Goal: Find contact information: Find contact information

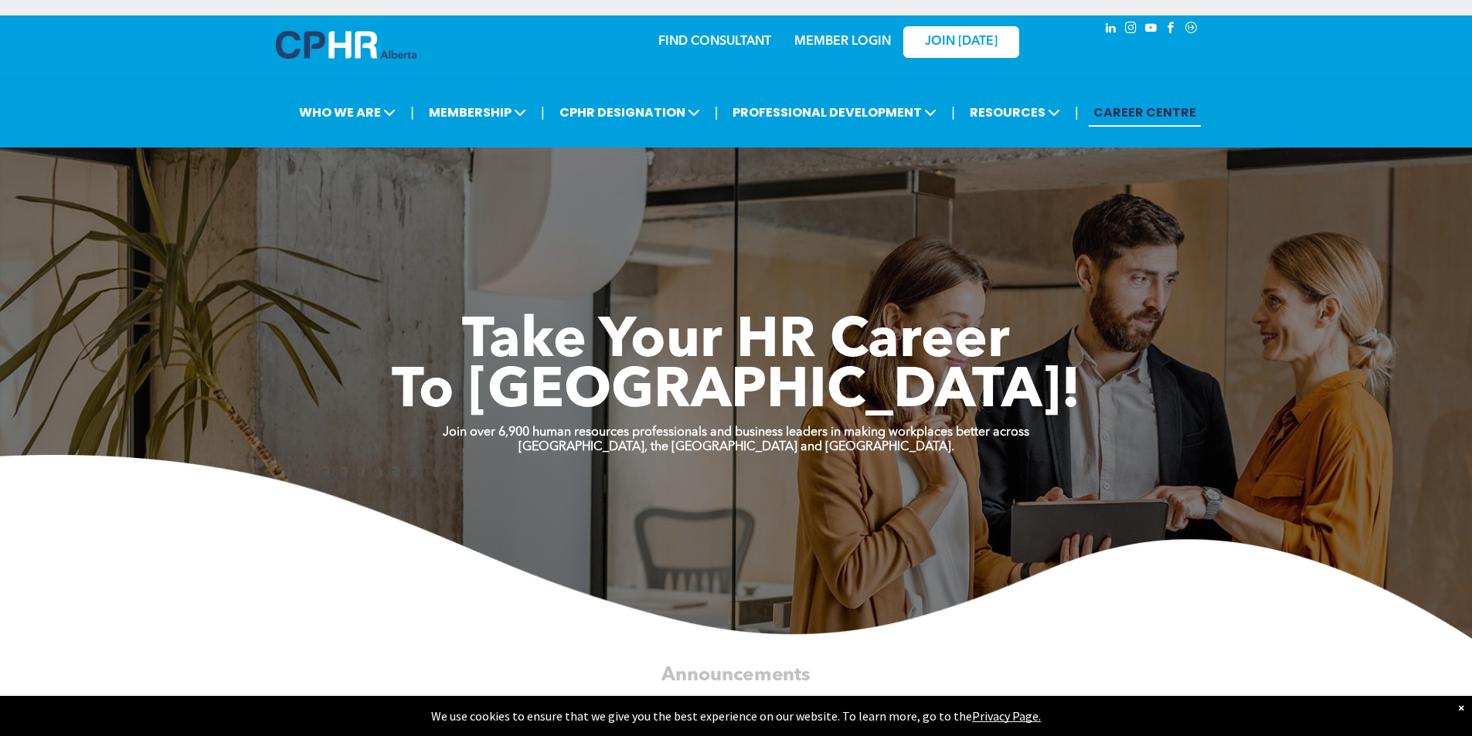
click at [845, 47] on link "MEMBER LOGIN" at bounding box center [842, 42] width 97 height 12
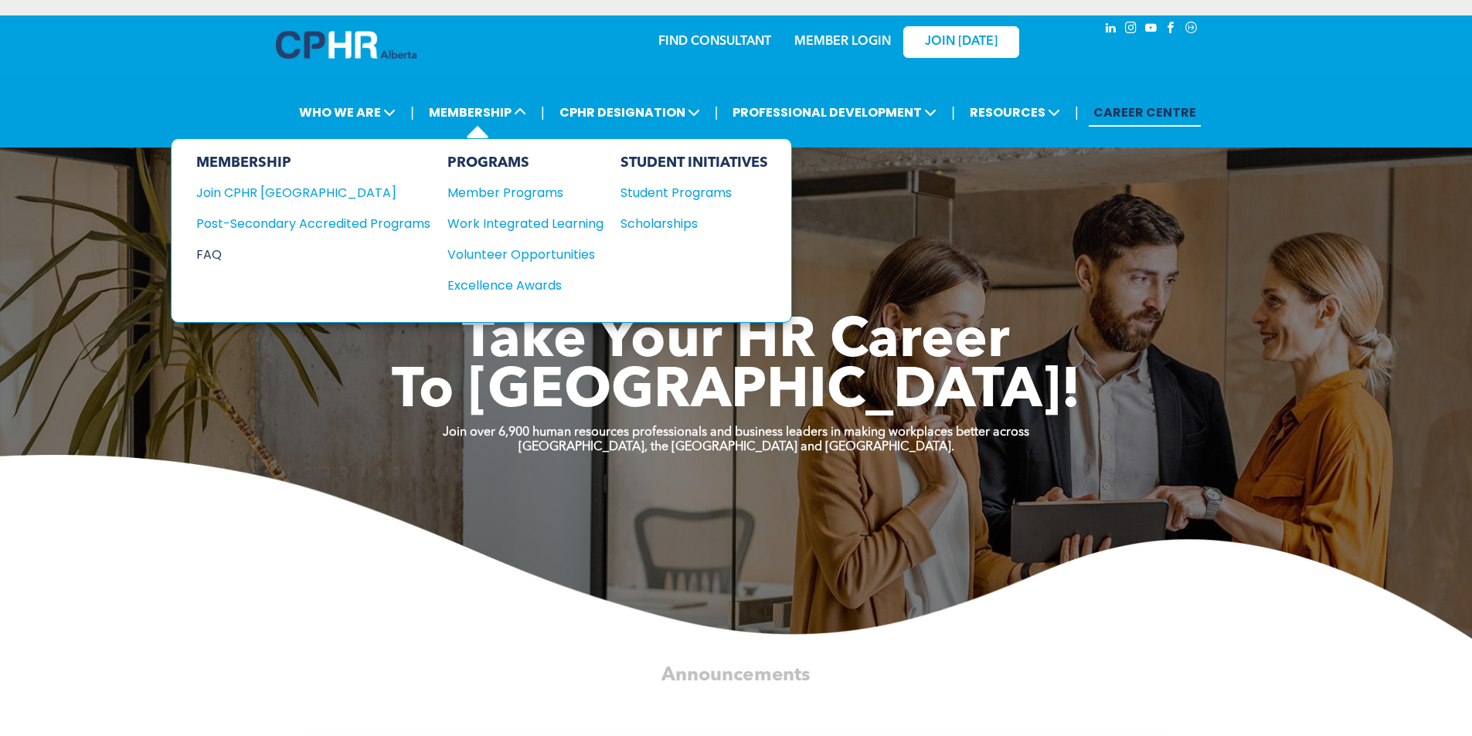
click at [221, 255] on div "FAQ" at bounding box center [301, 254] width 211 height 19
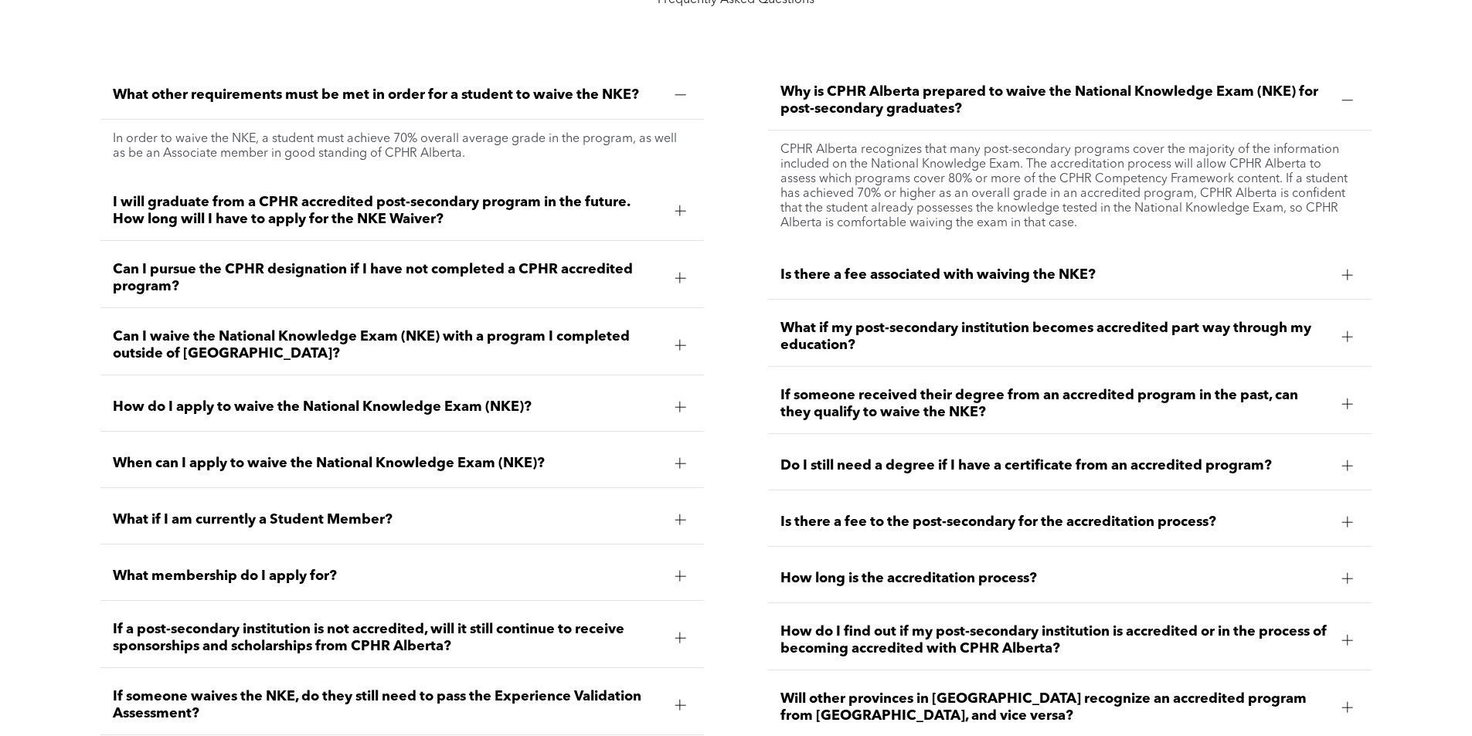
scroll to position [2159, 0]
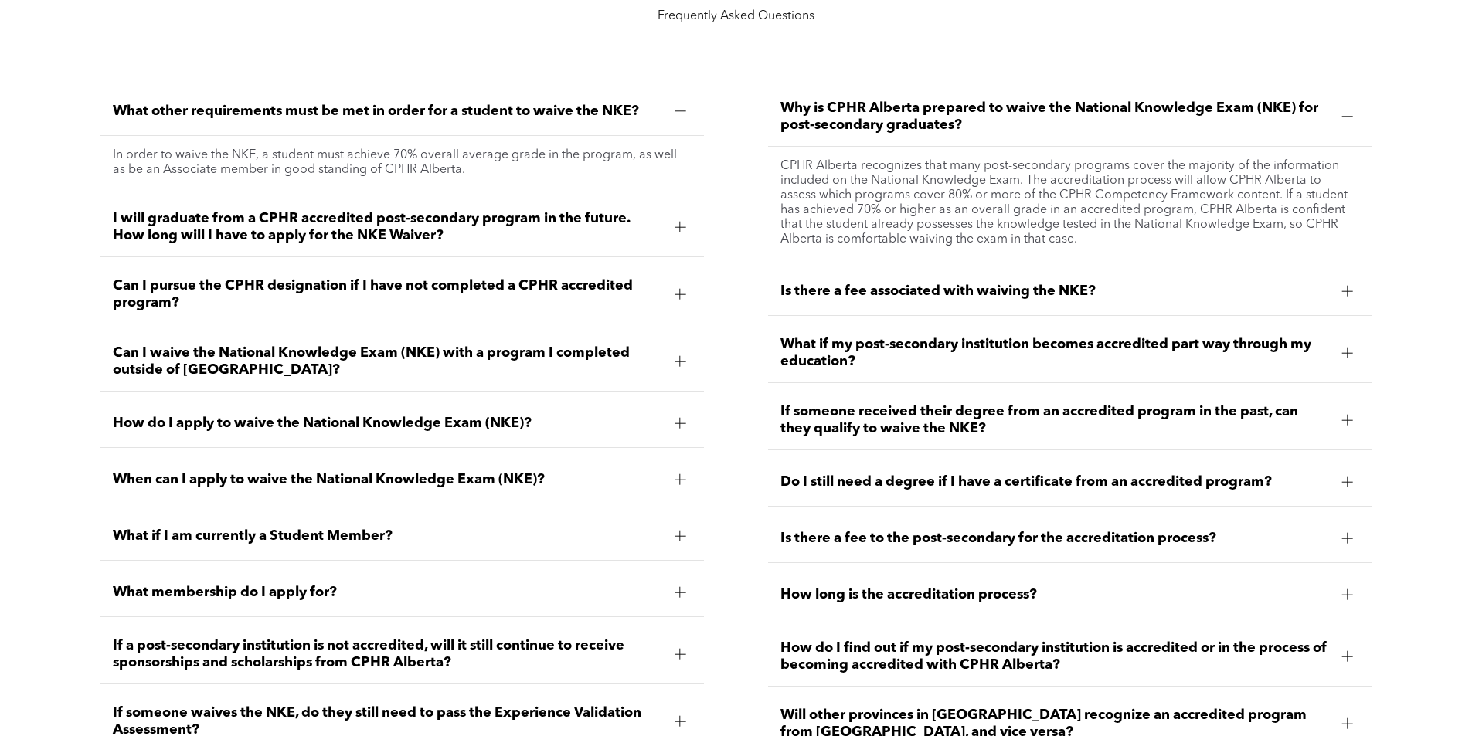
click at [580, 226] on span "I will graduate from a CPHR accredited post-secondary program in the future. Ho…" at bounding box center [387, 227] width 549 height 34
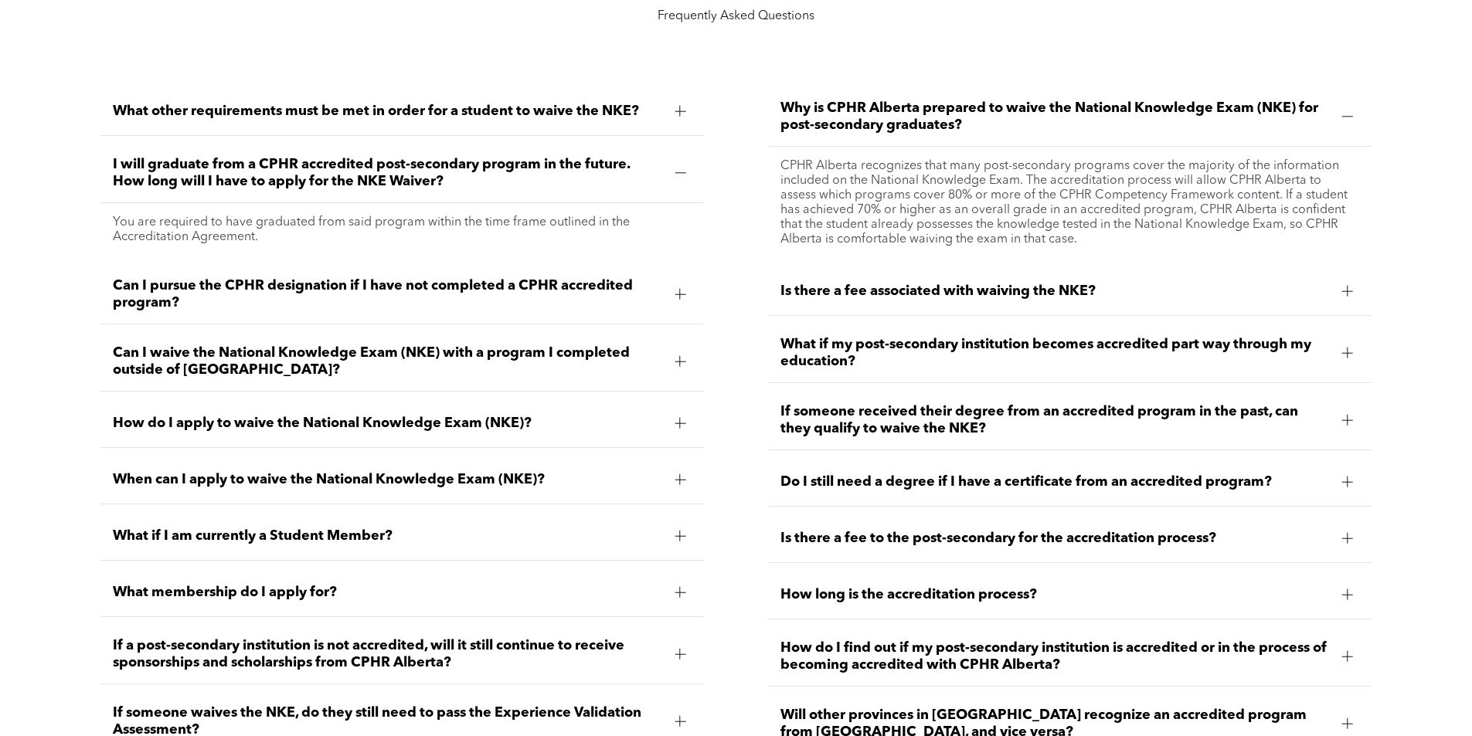
click at [286, 422] on span "How do I apply to waive the National Knowledge Exam (NKE)?" at bounding box center [387, 423] width 549 height 17
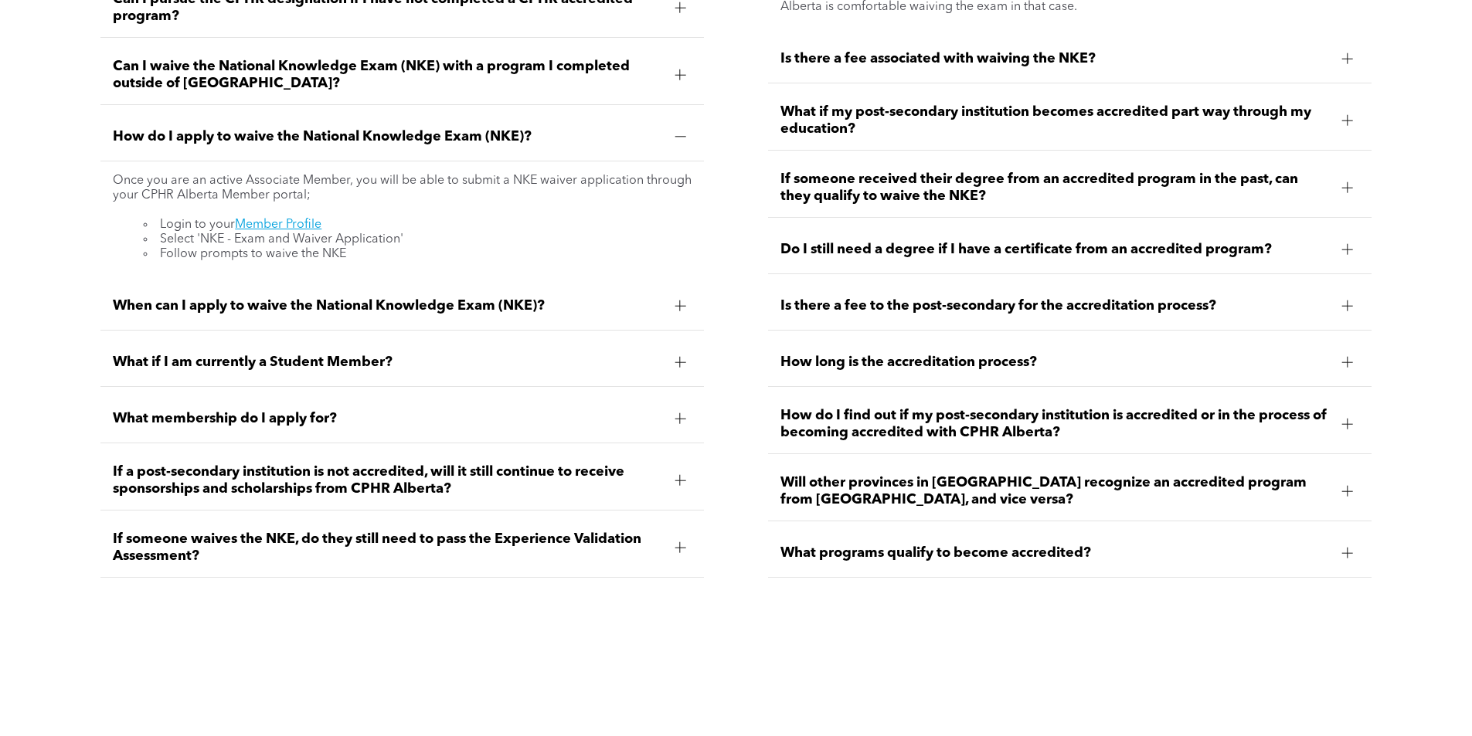
scroll to position [2417, 0]
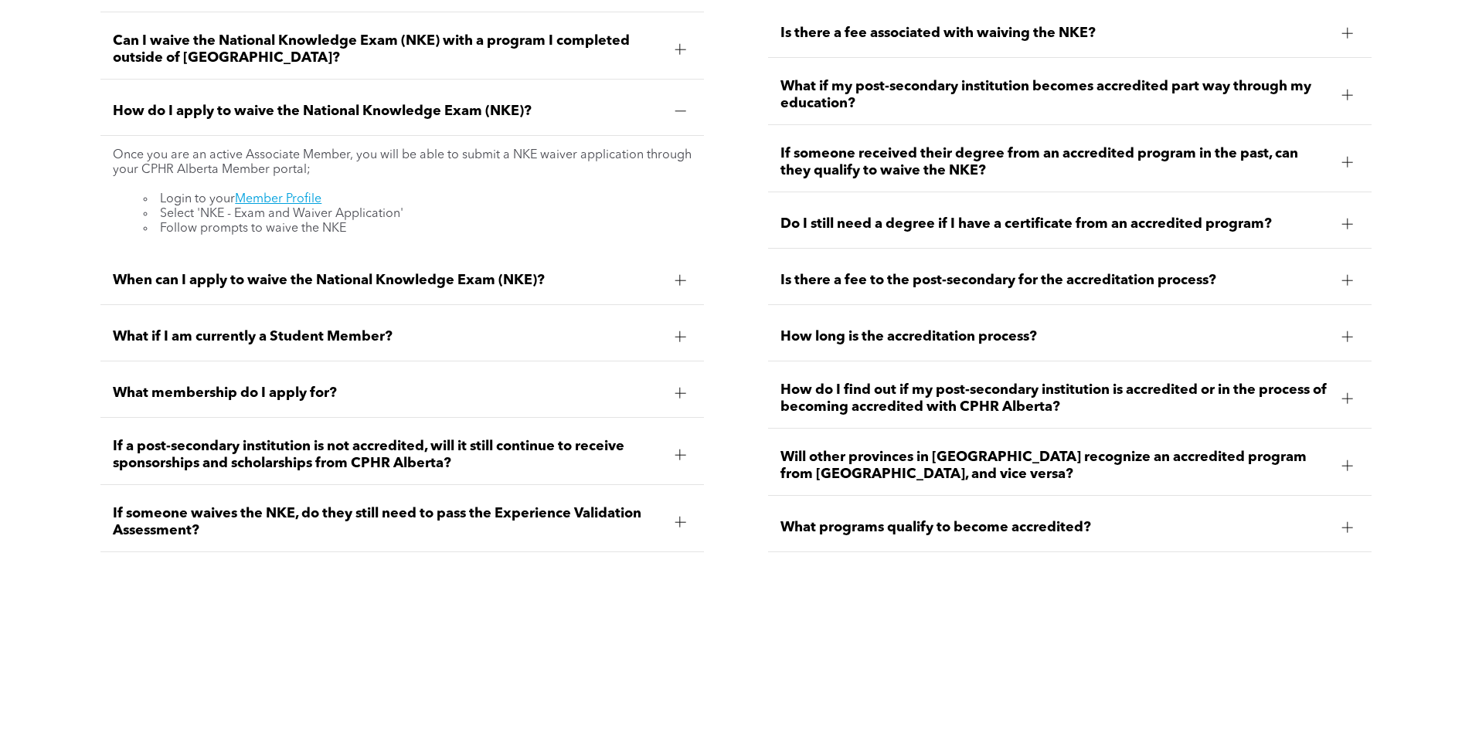
click at [342, 379] on div "What membership do I apply for?" at bounding box center [402, 393] width 604 height 49
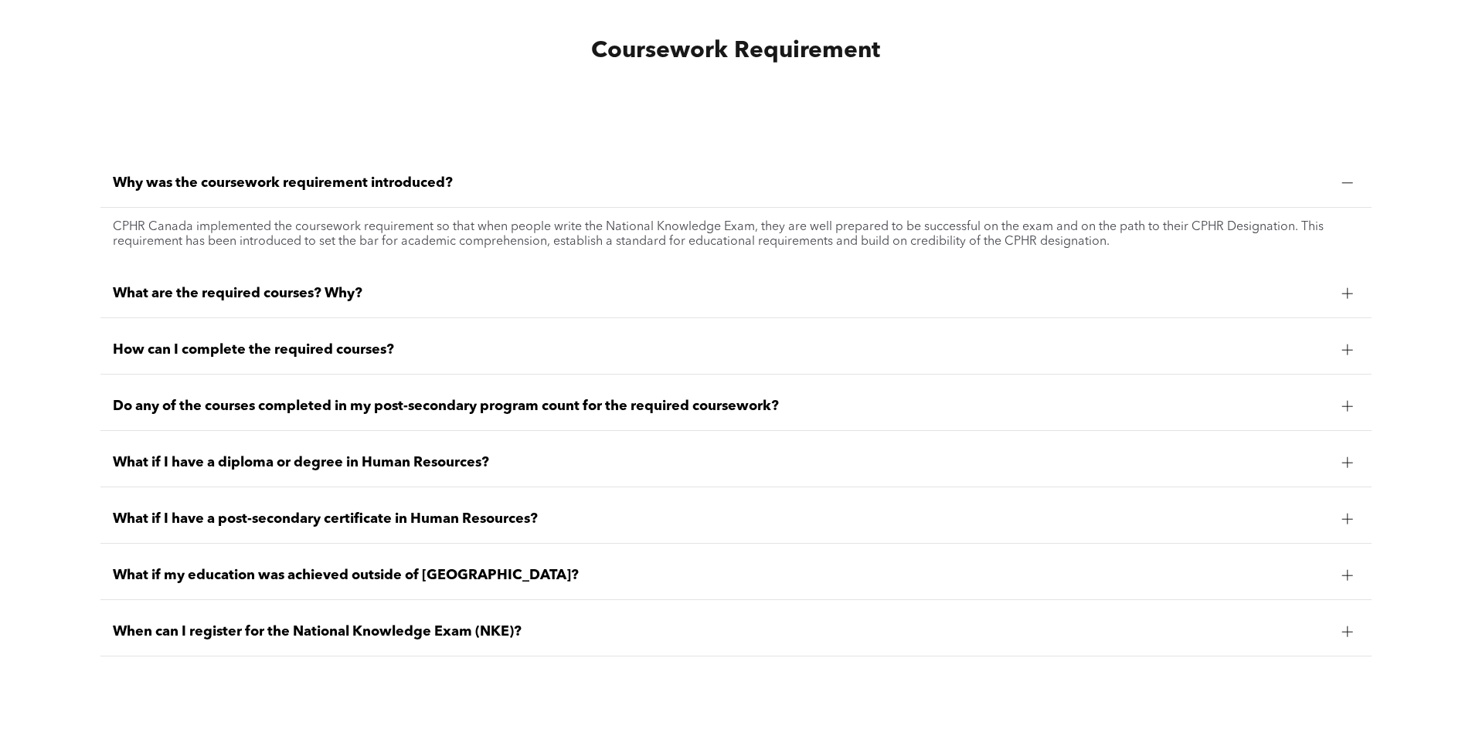
scroll to position [1286, 0]
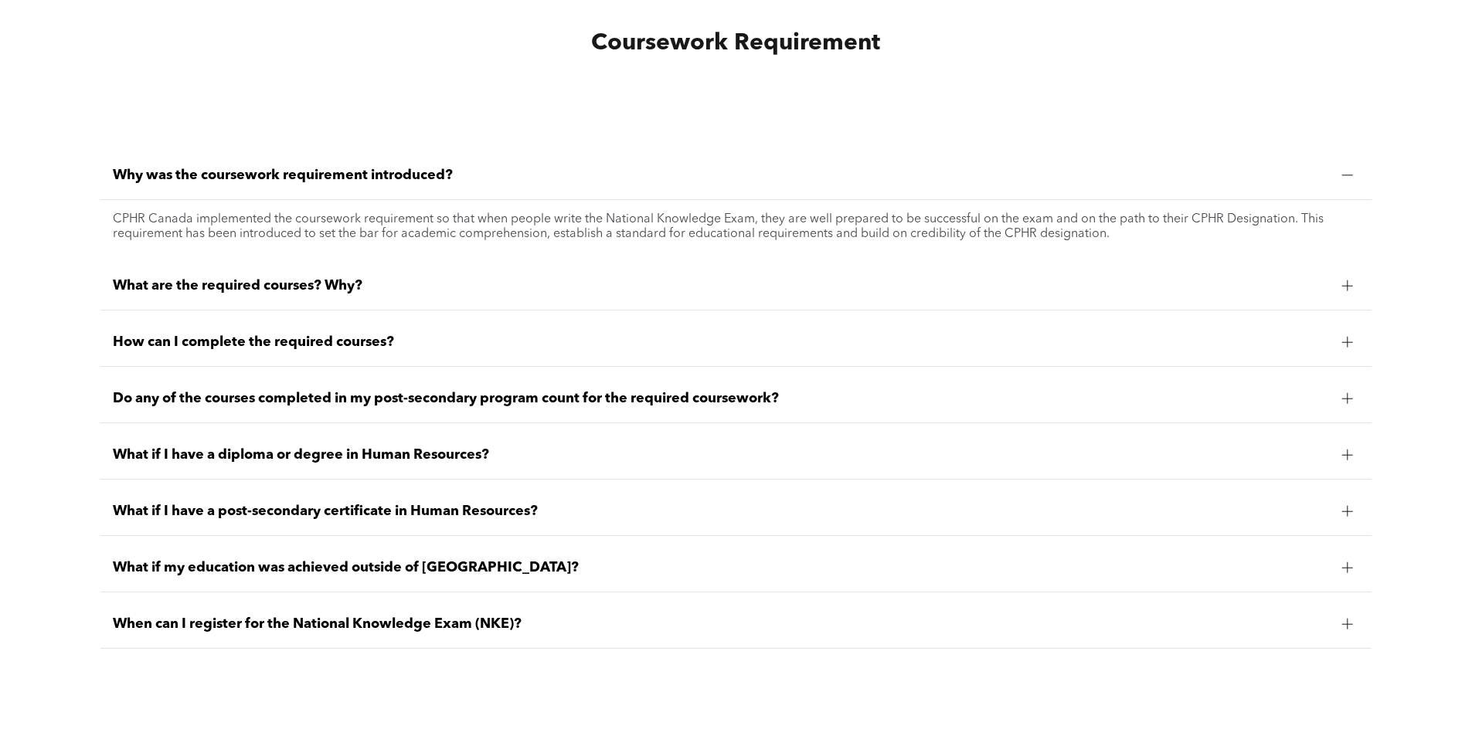
click at [332, 458] on span "What if I have a diploma or degree in Human Resources?" at bounding box center [721, 455] width 1216 height 17
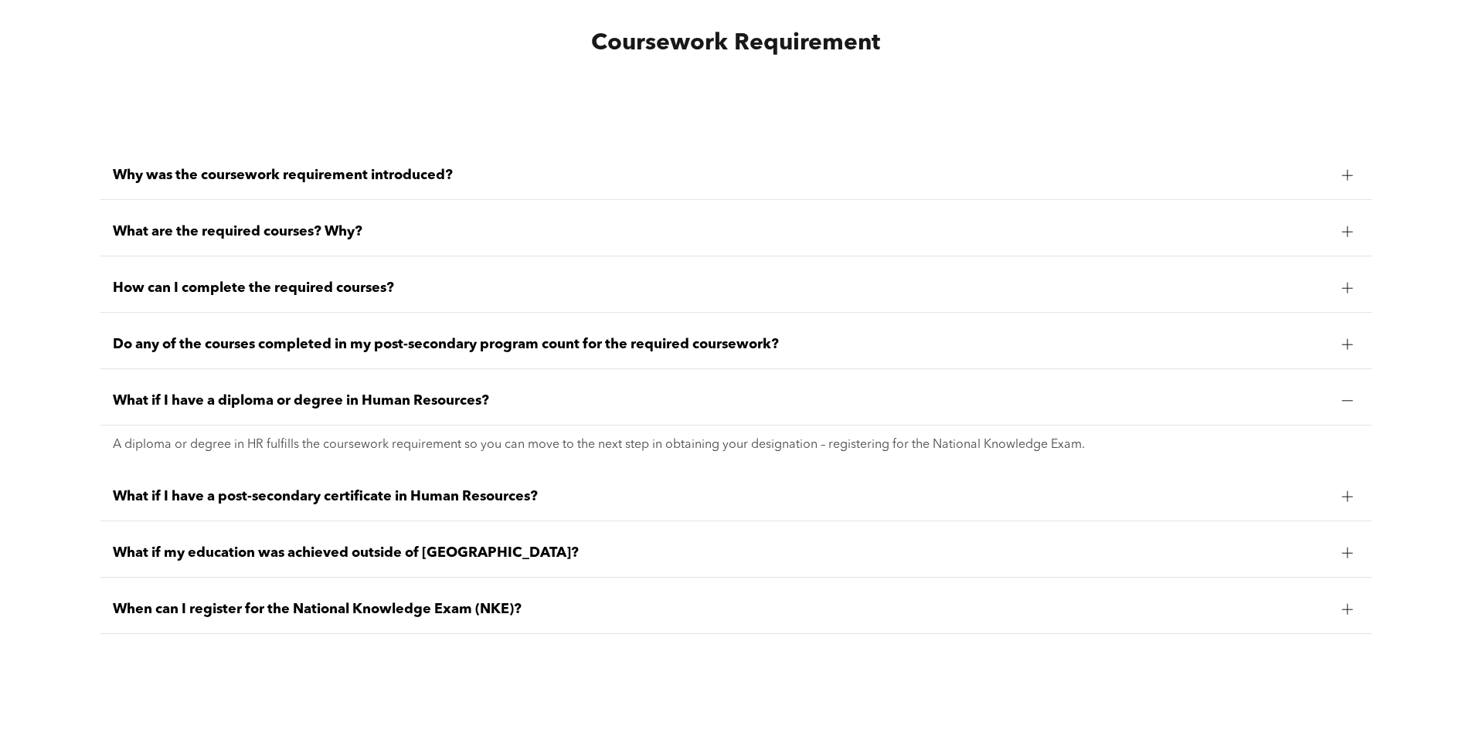
click at [337, 501] on span "What if I have a post-secondary certificate in Human Resources?" at bounding box center [721, 496] width 1216 height 17
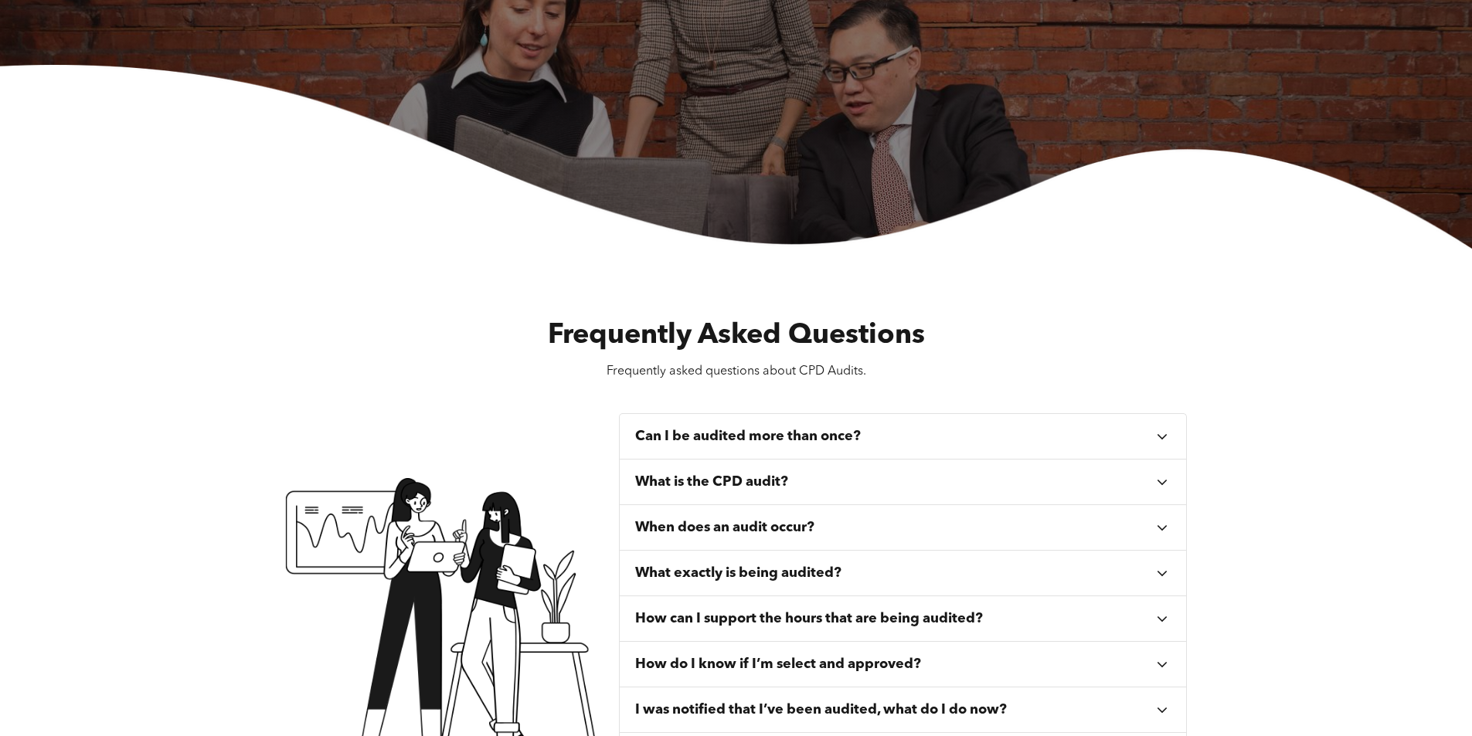
scroll to position [0, 0]
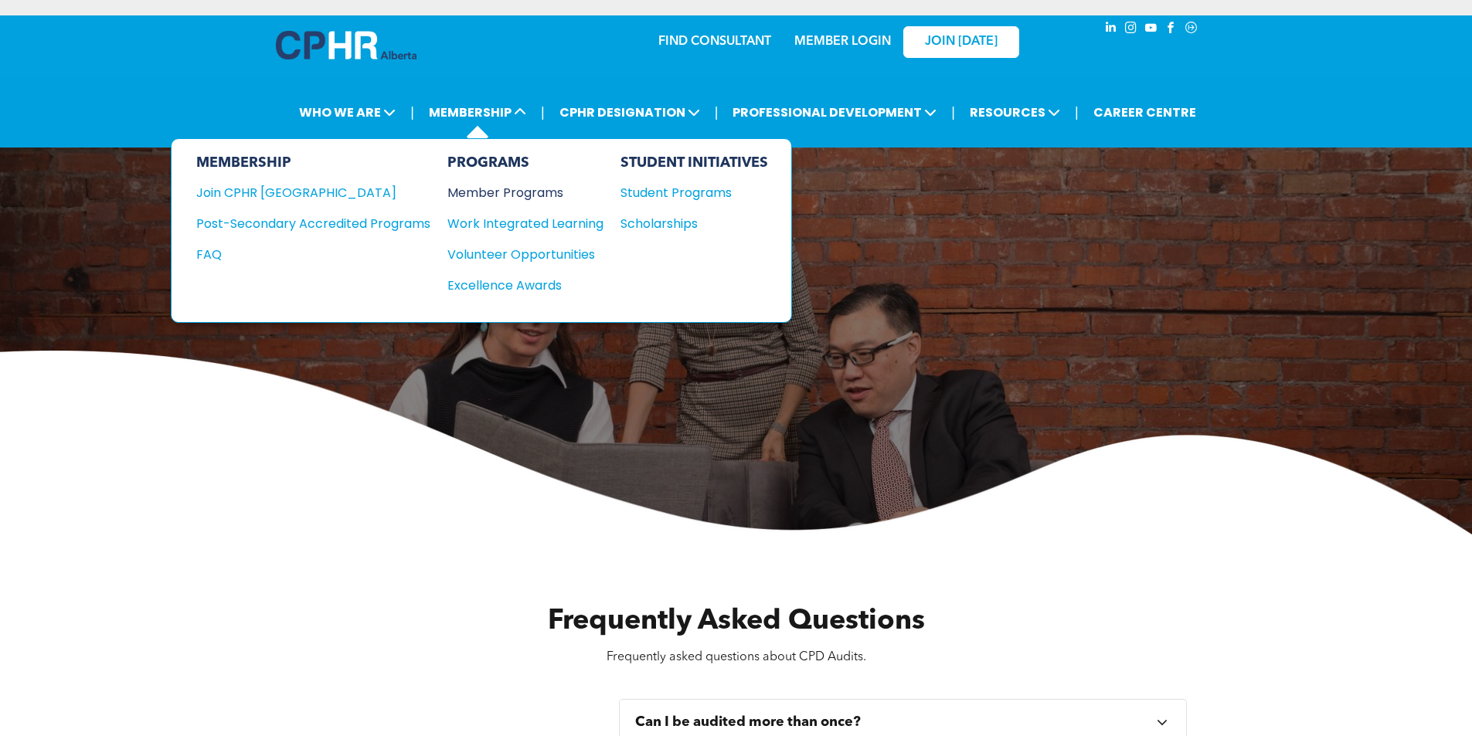
click at [531, 188] on div "Member Programs" at bounding box center [517, 192] width 141 height 19
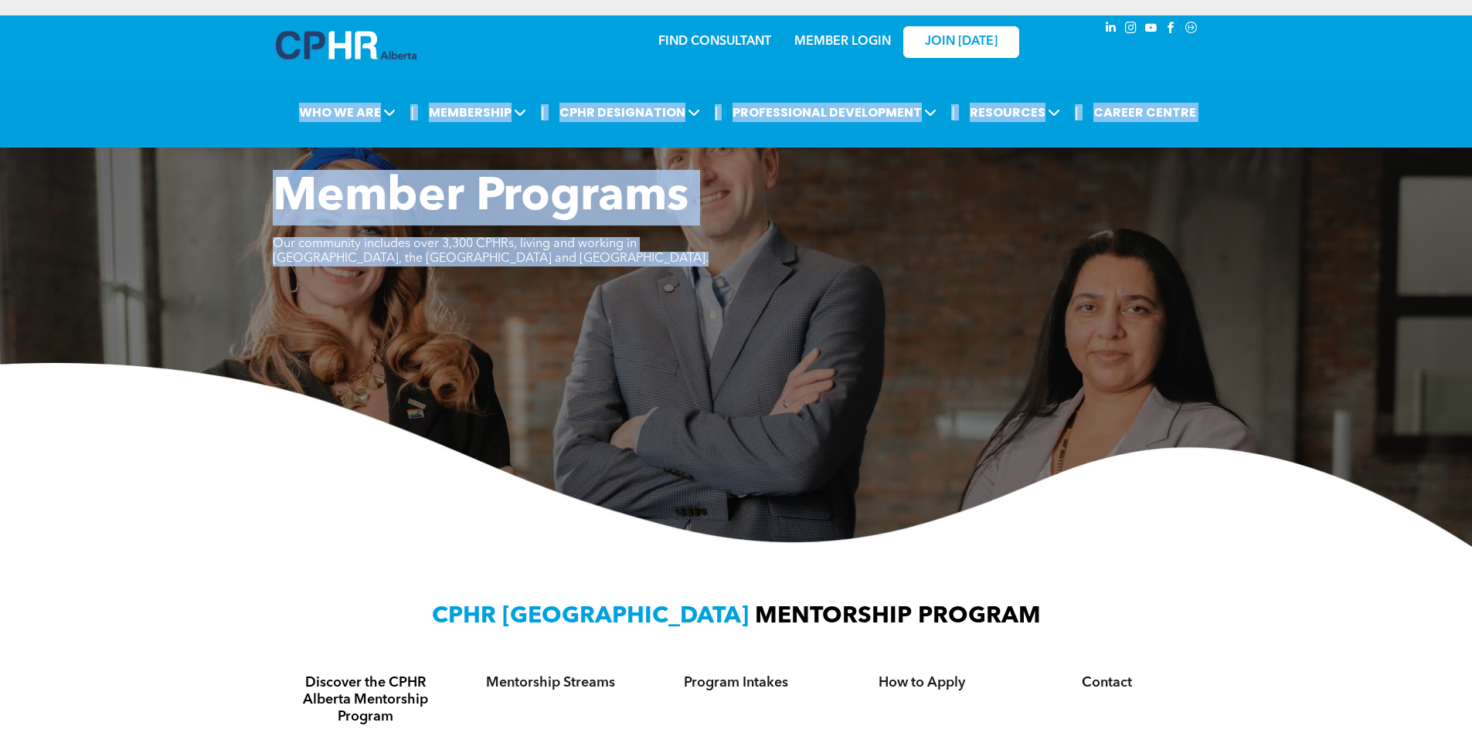
drag, startPoint x: 1465, startPoint y: 91, endPoint x: 1462, endPoint y: 179, distance: 88.2
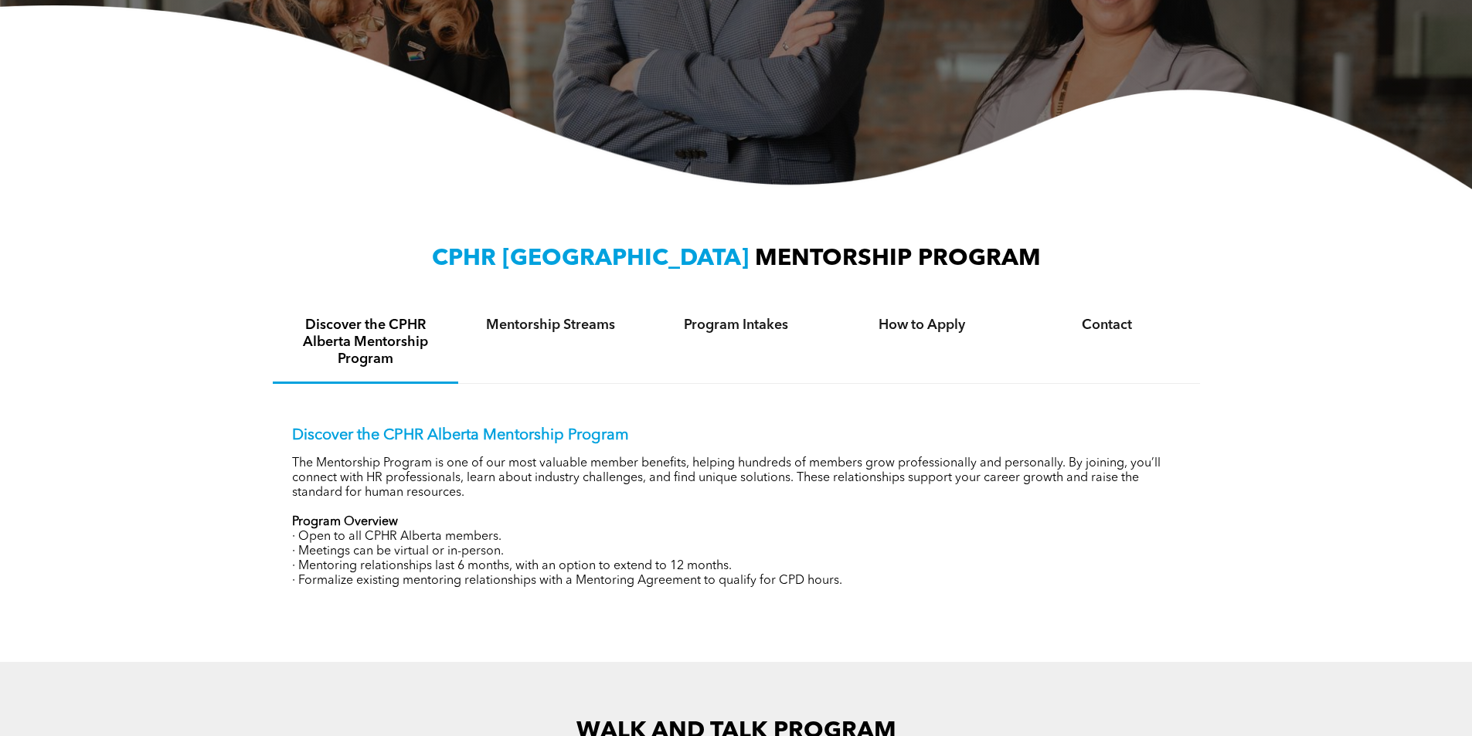
scroll to position [361, 0]
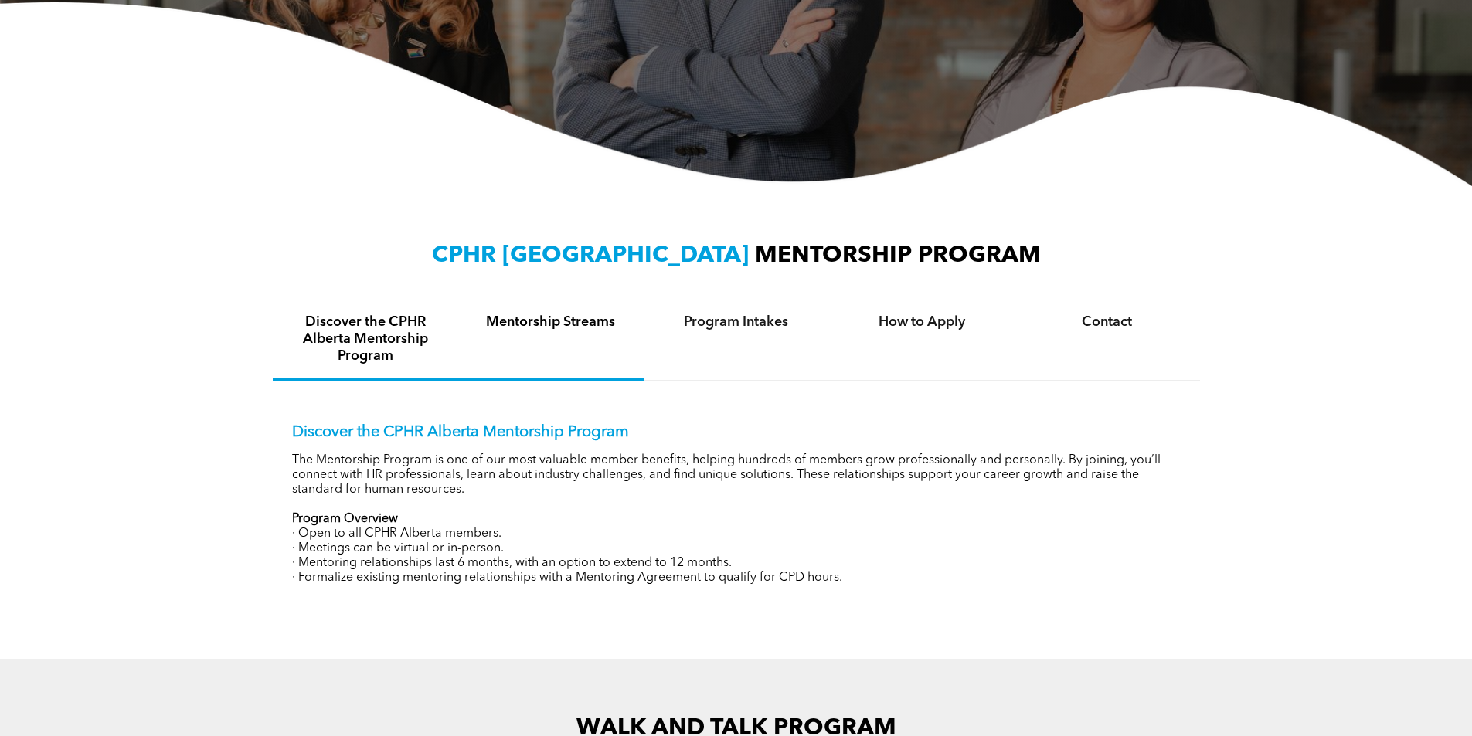
click at [519, 325] on h4 "Mentorship Streams" at bounding box center [551, 322] width 158 height 17
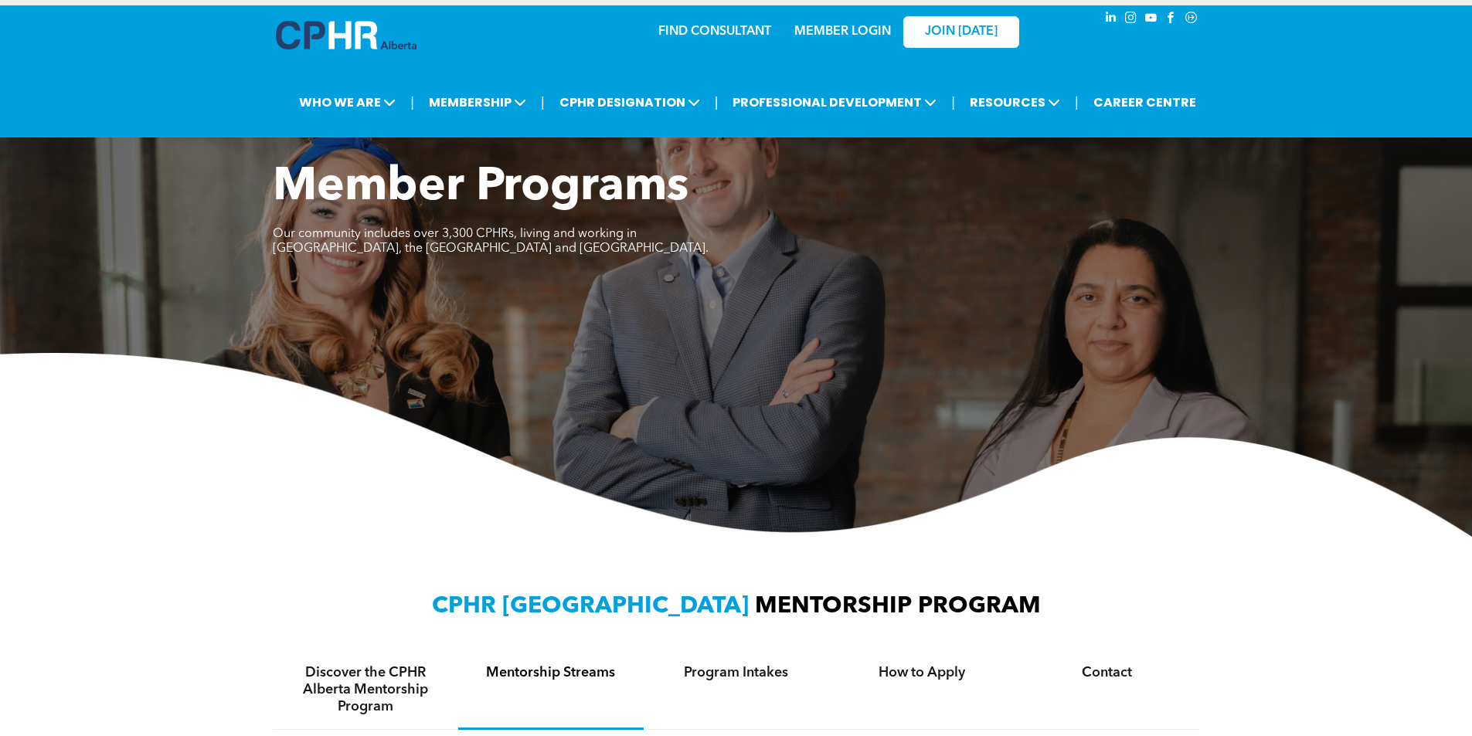
scroll to position [0, 0]
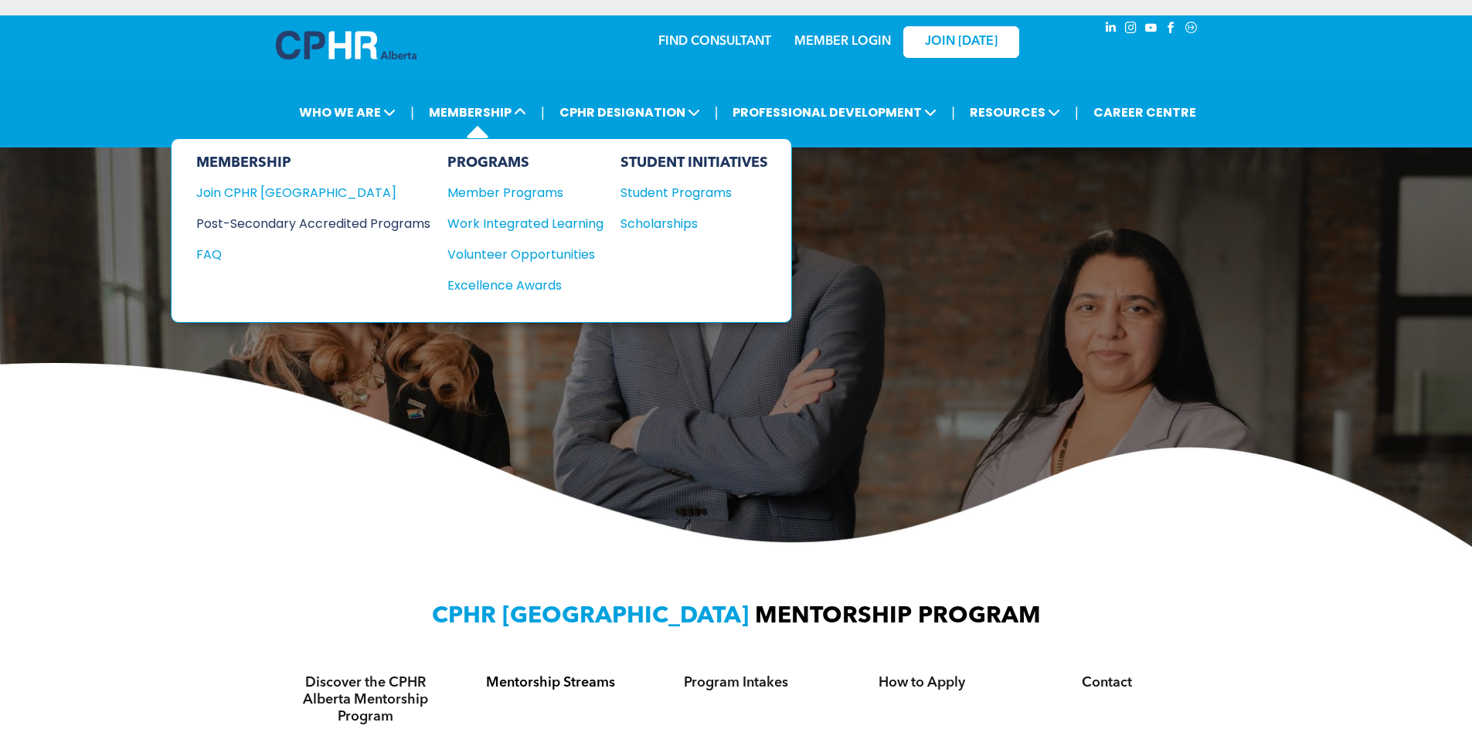
click at [271, 223] on div "Post-Secondary Accredited Programs" at bounding box center [301, 223] width 211 height 19
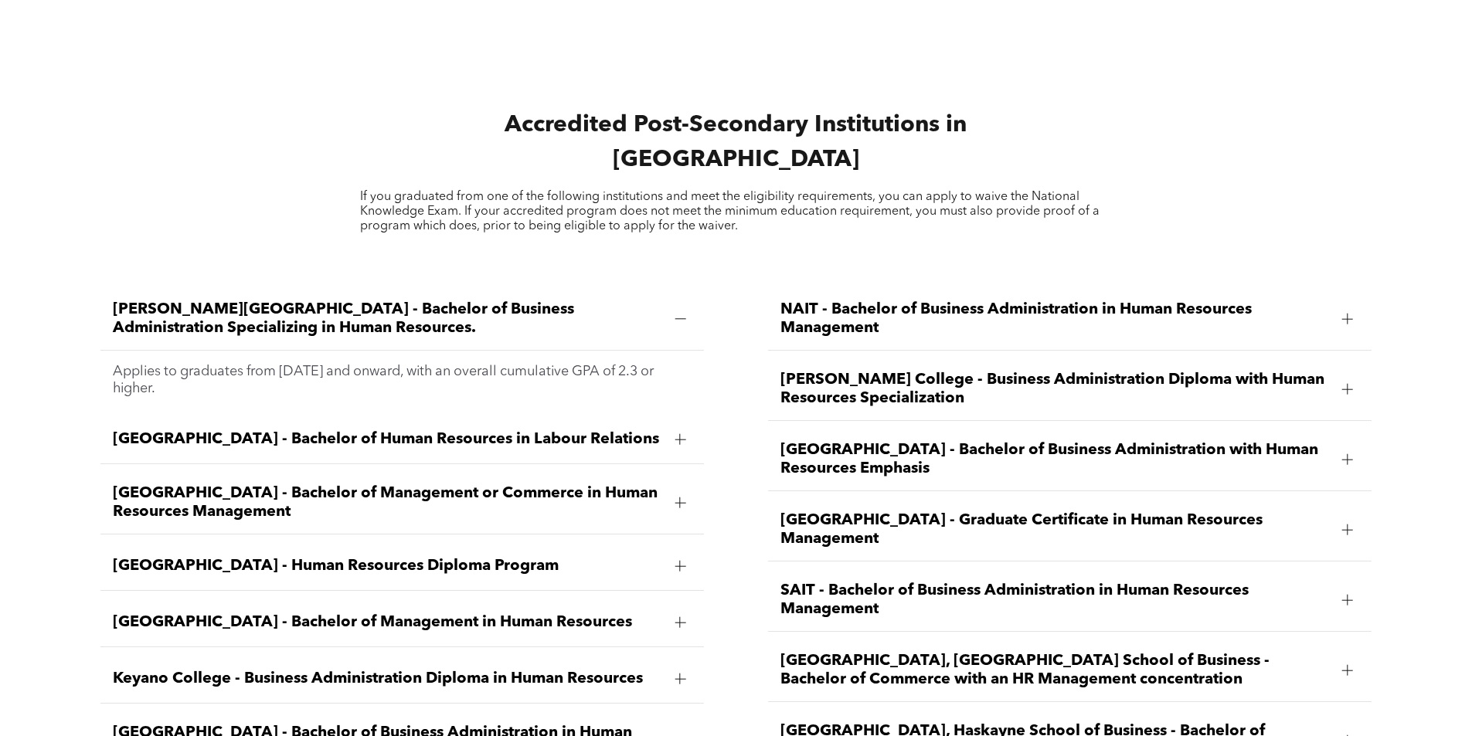
scroll to position [2158, 0]
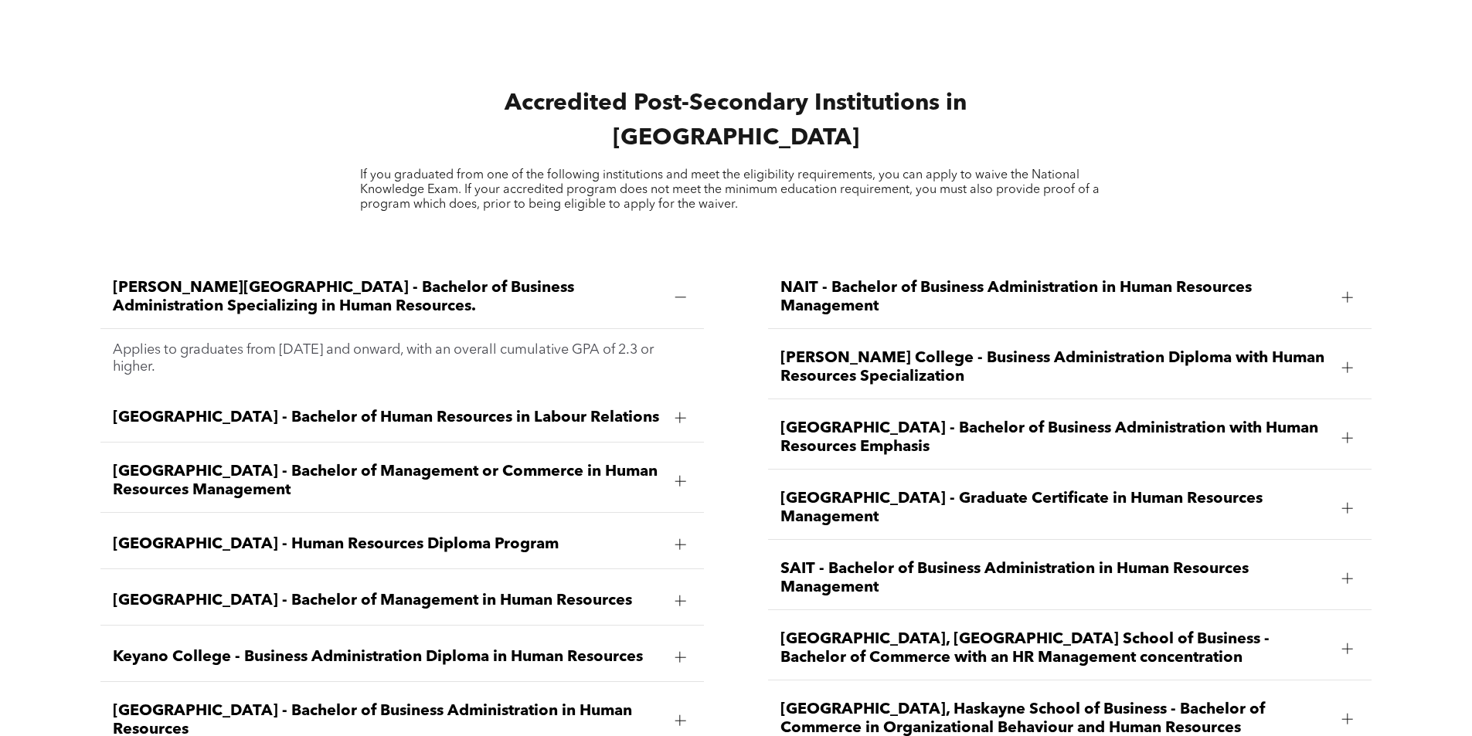
click at [426, 536] on span "Bow Valley College - Human Resources Diploma Program" at bounding box center [387, 545] width 549 height 19
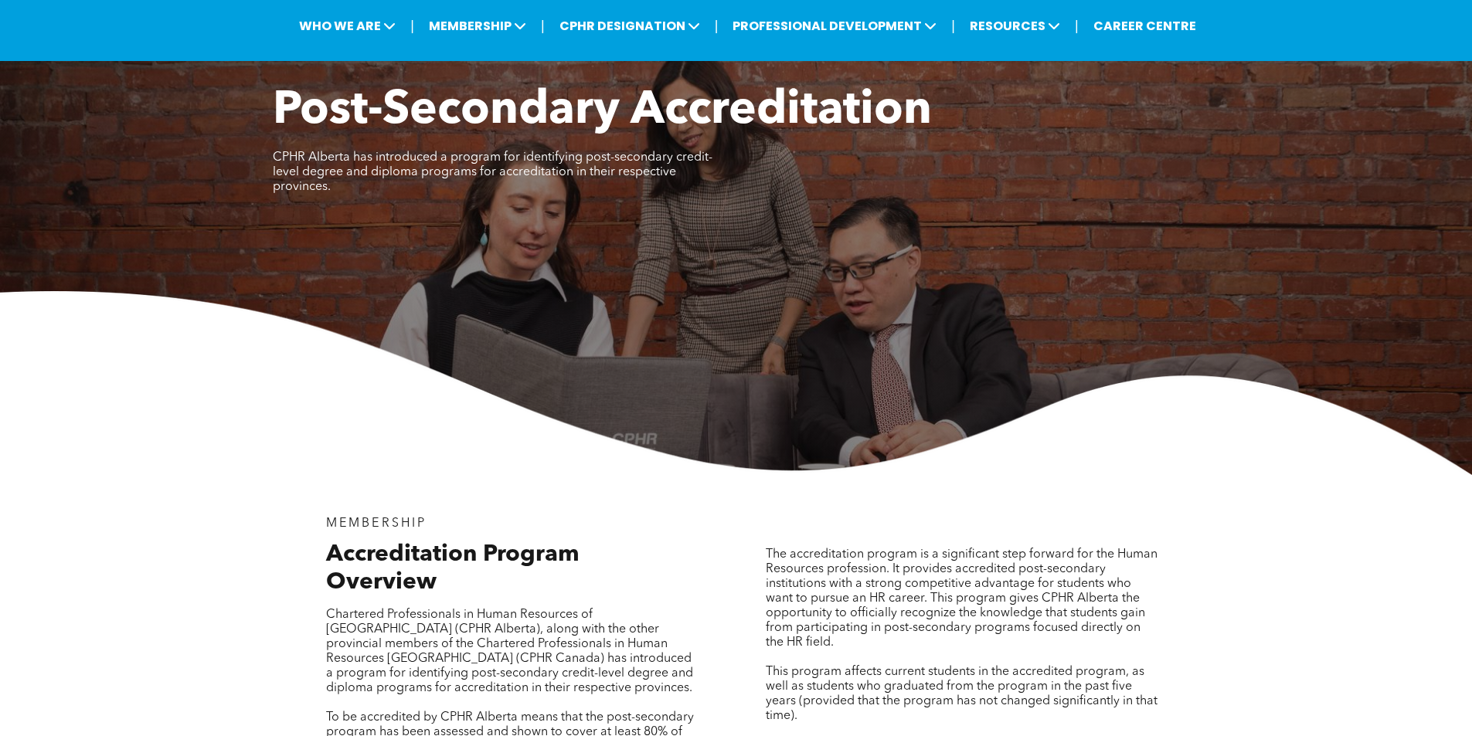
scroll to position [73, 0]
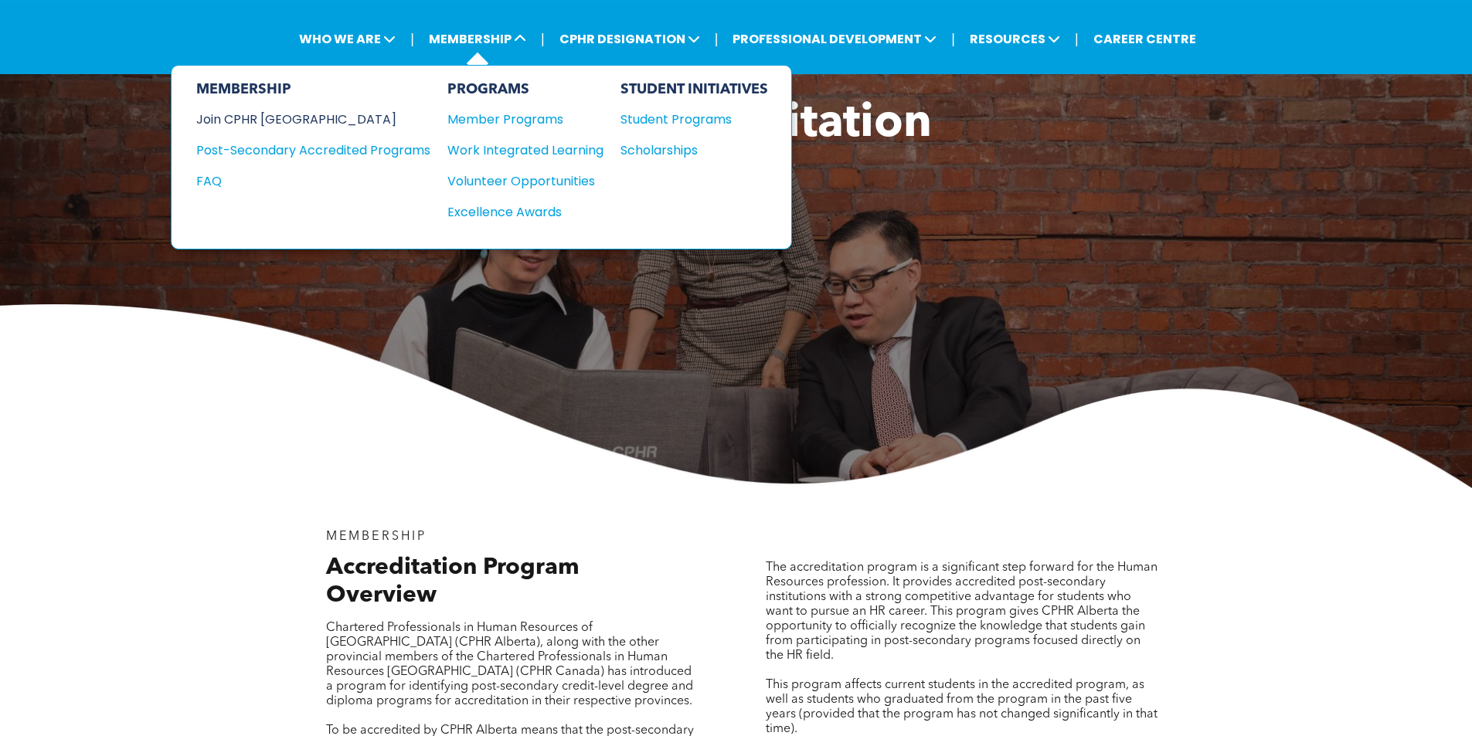
click at [245, 119] on div "Join CPHR [GEOGRAPHIC_DATA]" at bounding box center [301, 119] width 211 height 19
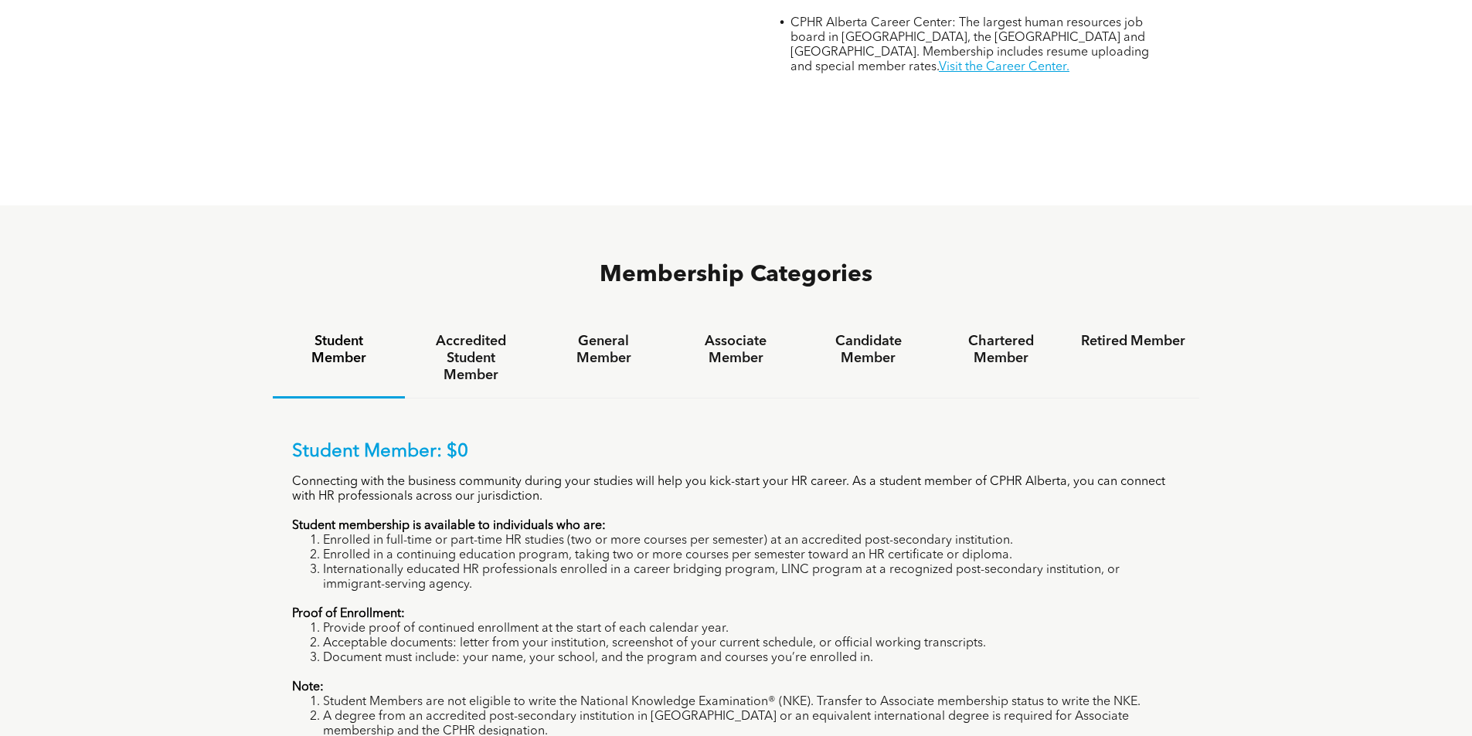
scroll to position [980, 0]
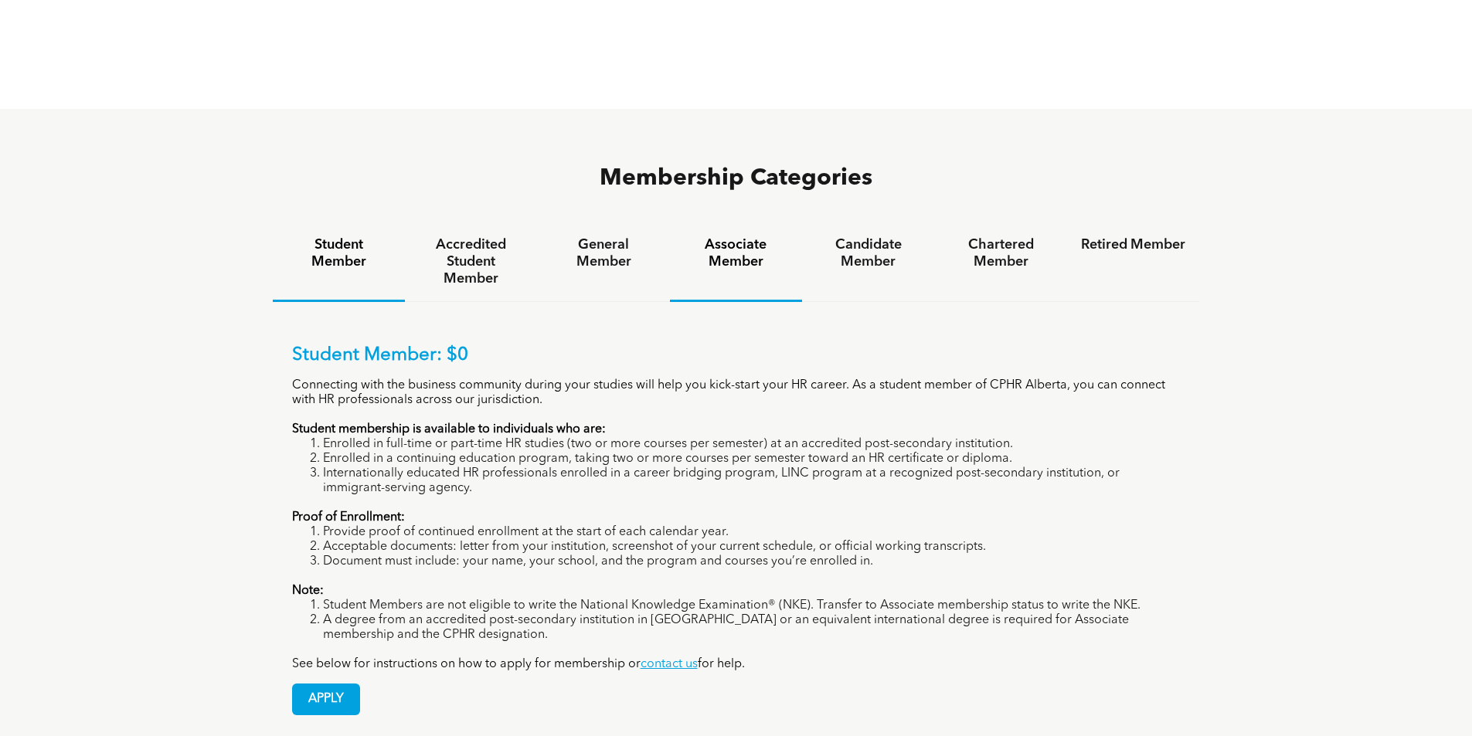
click at [732, 236] on h4 "Associate Member" at bounding box center [736, 253] width 104 height 34
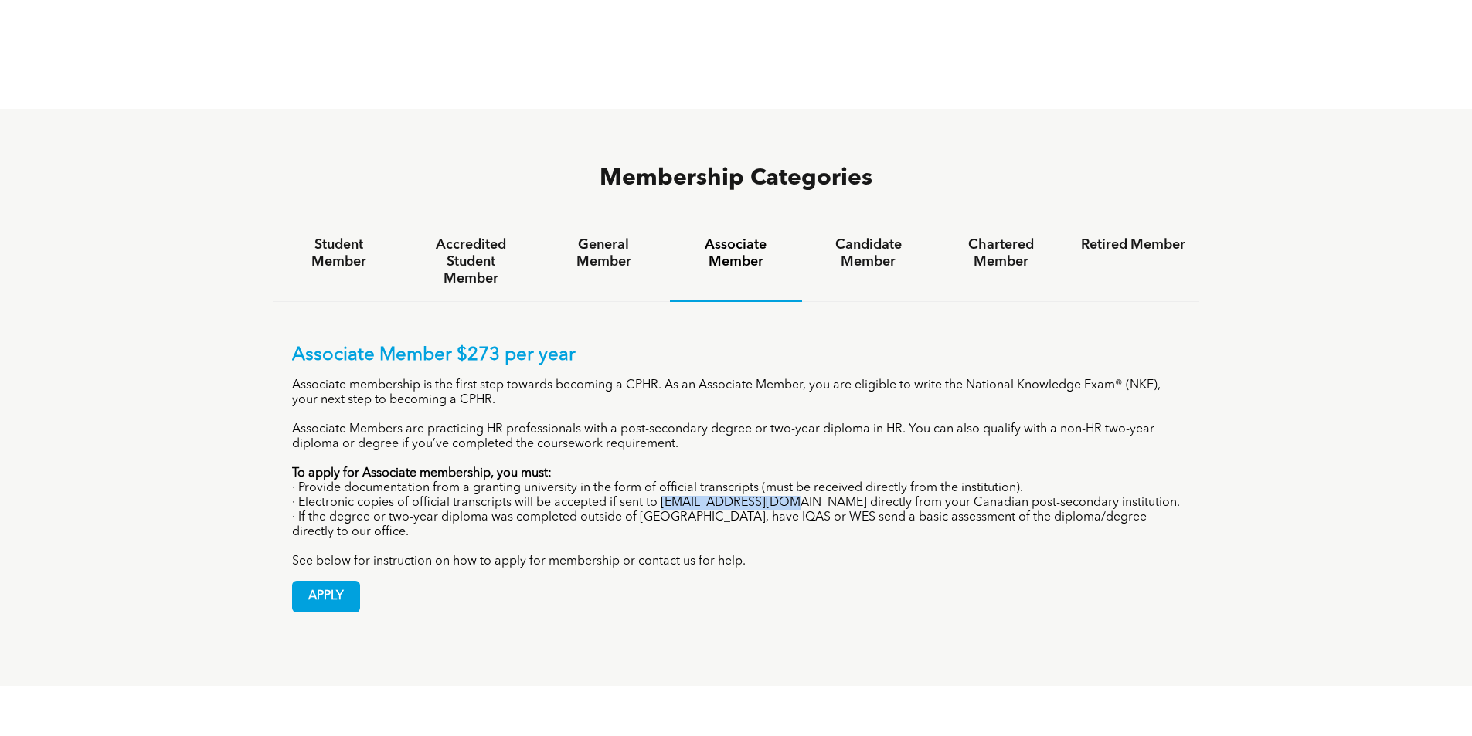
drag, startPoint x: 662, startPoint y: 442, endPoint x: 772, endPoint y: 443, distance: 110.5
click at [772, 496] on p "· Electronic copies of official transcripts will be accepted if sent to [EMAIL_…" at bounding box center [736, 503] width 889 height 15
copy p "[EMAIL_ADDRESS][DOMAIN_NAME]"
drag, startPoint x: 659, startPoint y: 441, endPoint x: 773, endPoint y: 442, distance: 113.6
click at [773, 496] on p "· Electronic copies of official transcripts will be accepted if sent to [EMAIL_…" at bounding box center [736, 503] width 889 height 15
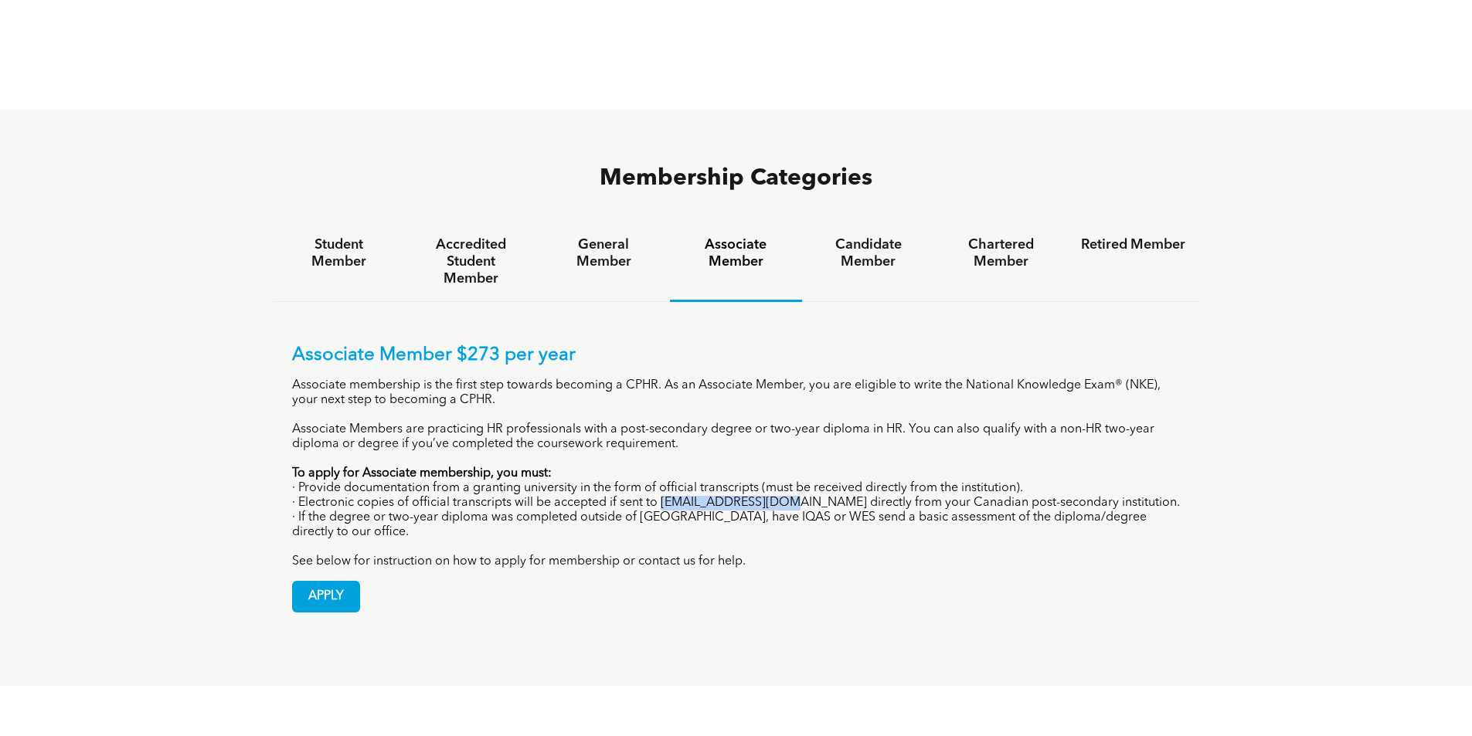
copy p "[EMAIL_ADDRESS][DOMAIN_NAME]"
click at [874, 236] on h4 "Candidate Member" at bounding box center [868, 253] width 104 height 34
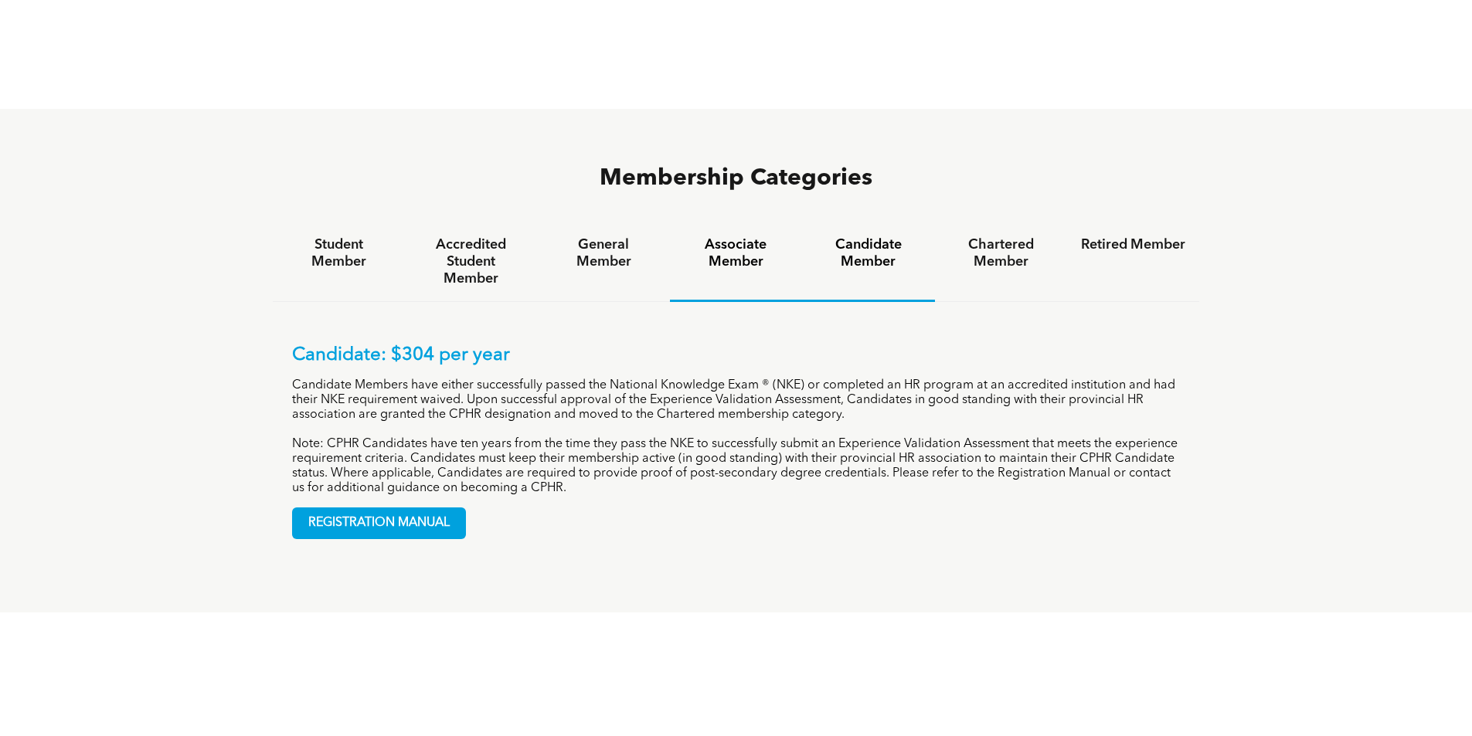
click at [736, 236] on h4 "Associate Member" at bounding box center [736, 253] width 104 height 34
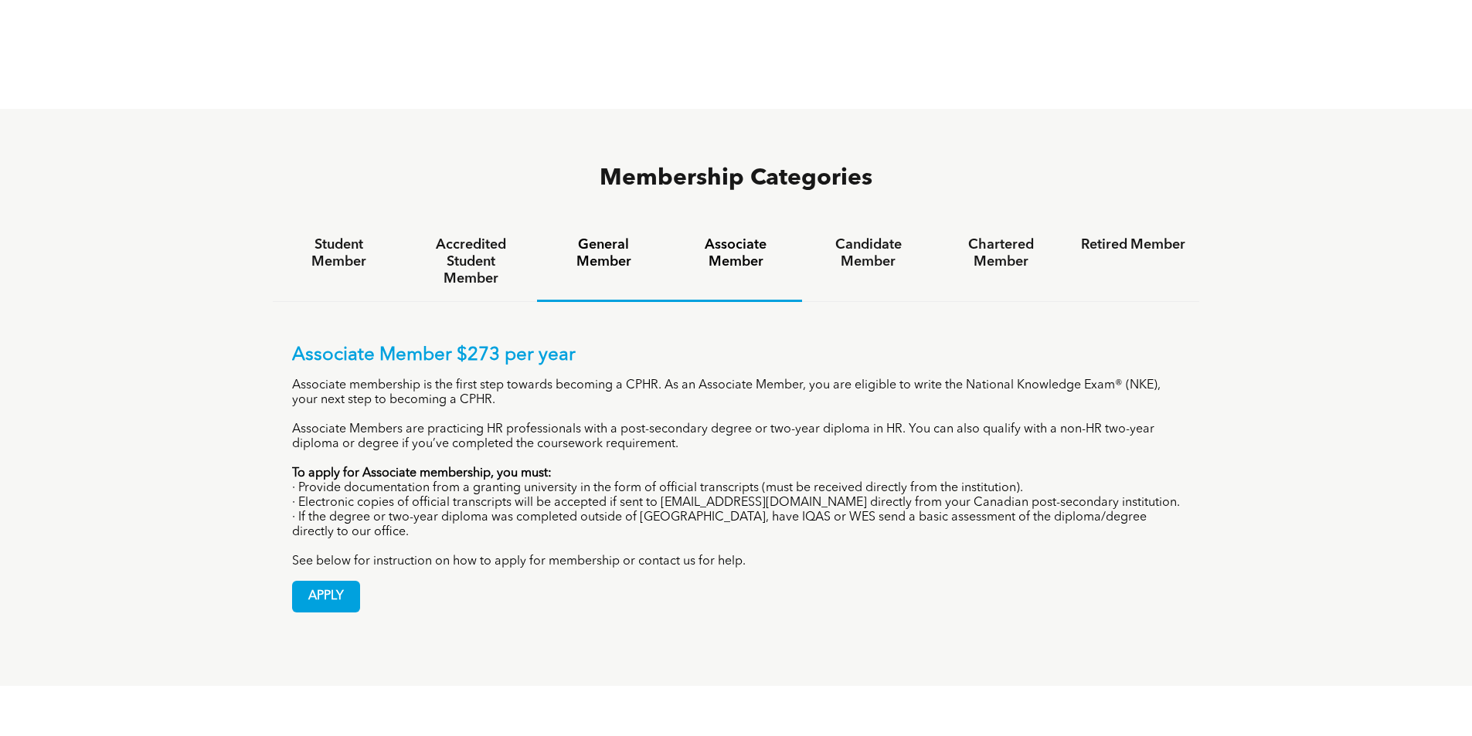
click at [607, 236] on h4 "General Member" at bounding box center [603, 253] width 104 height 34
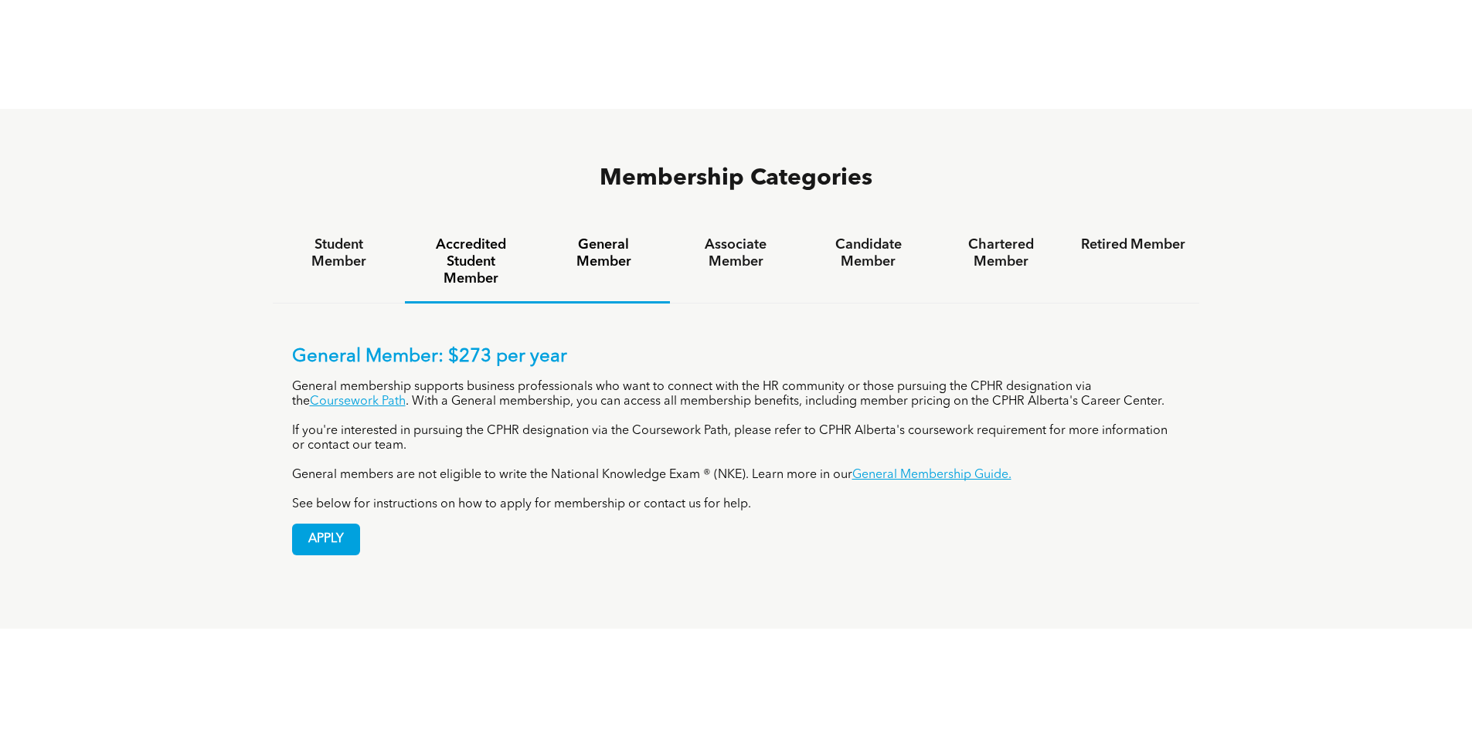
click at [444, 236] on h4 "Accredited Student Member" at bounding box center [471, 261] width 104 height 51
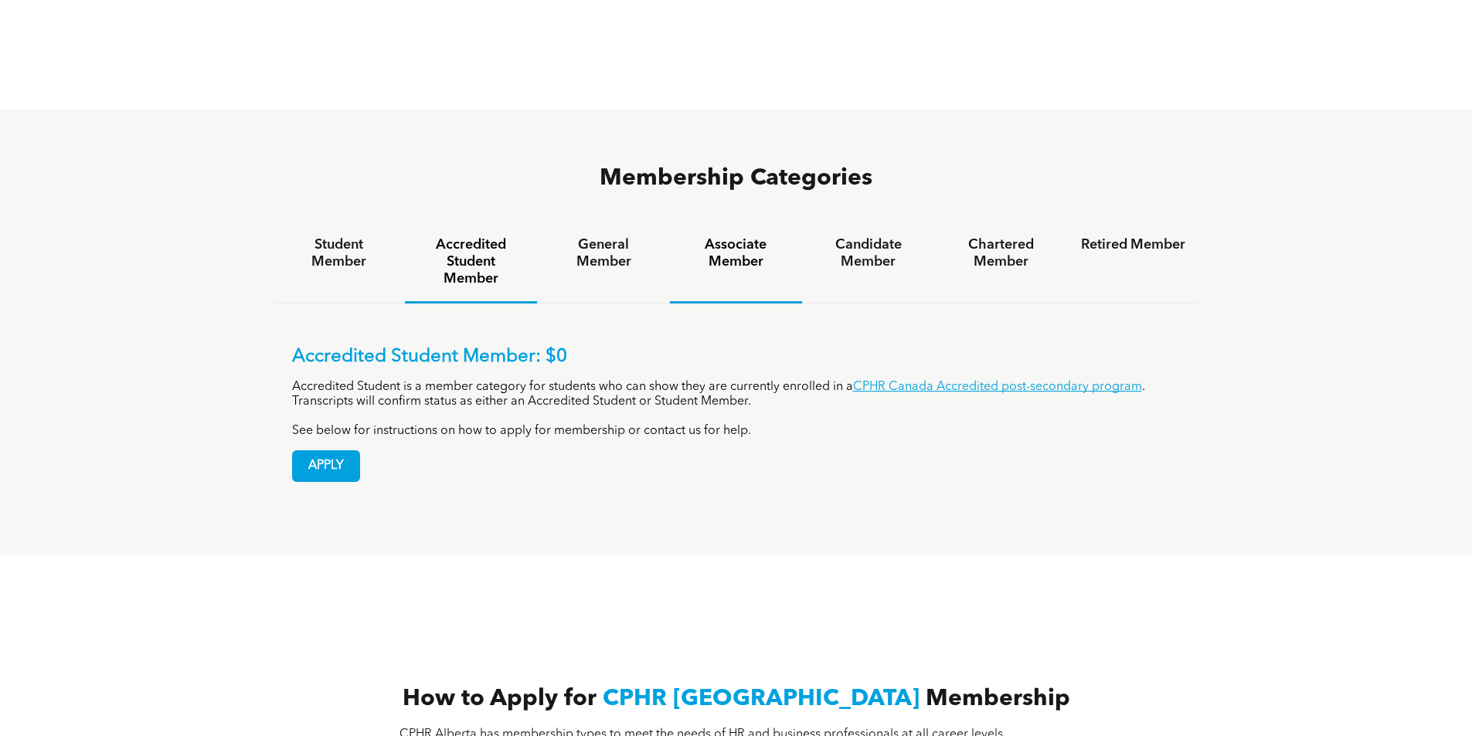
click at [733, 236] on h4 "Associate Member" at bounding box center [736, 253] width 104 height 34
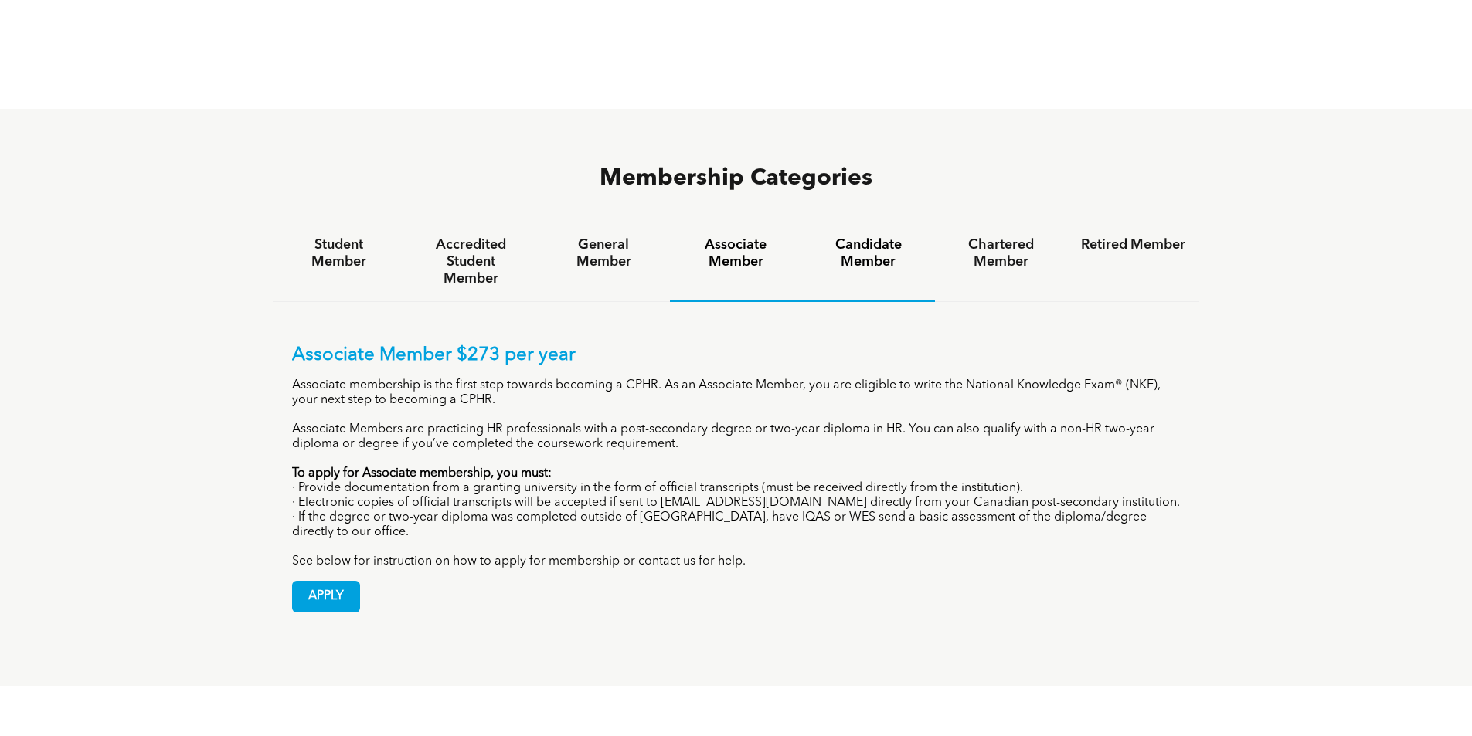
click at [845, 236] on h4 "Candidate Member" at bounding box center [868, 253] width 104 height 34
